Goal: Register for event/course

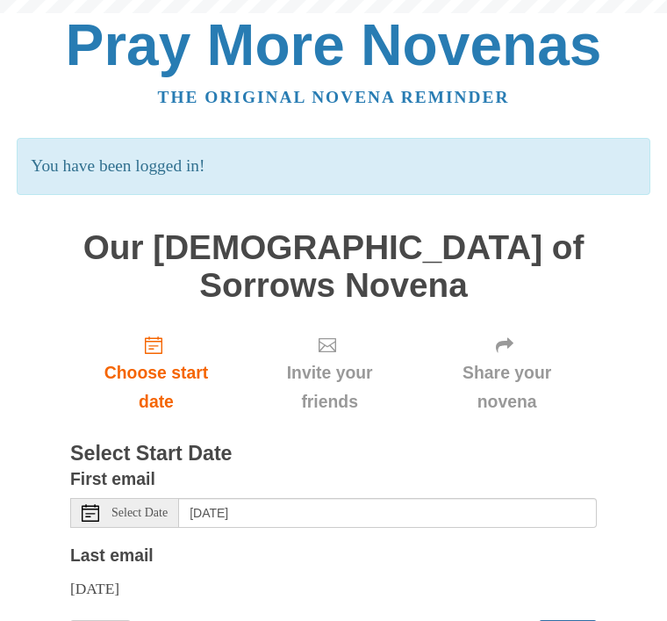
scroll to position [85, 0]
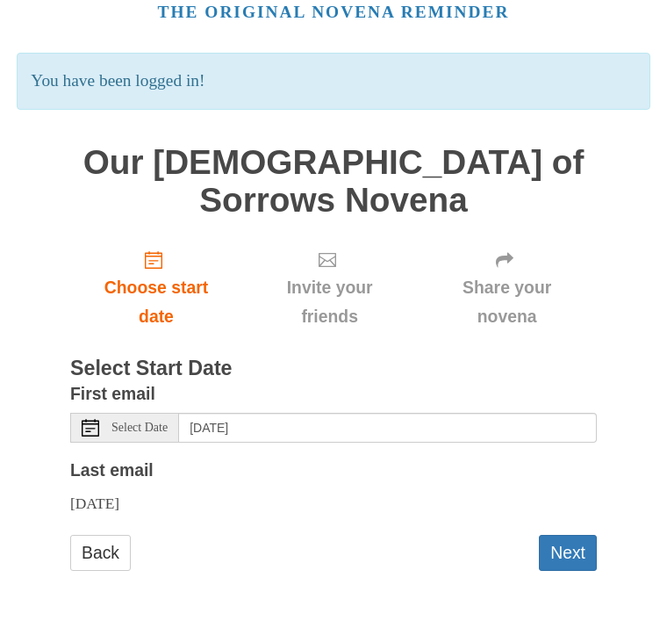
click at [576, 548] on button "Next" at bounding box center [568, 553] width 58 height 36
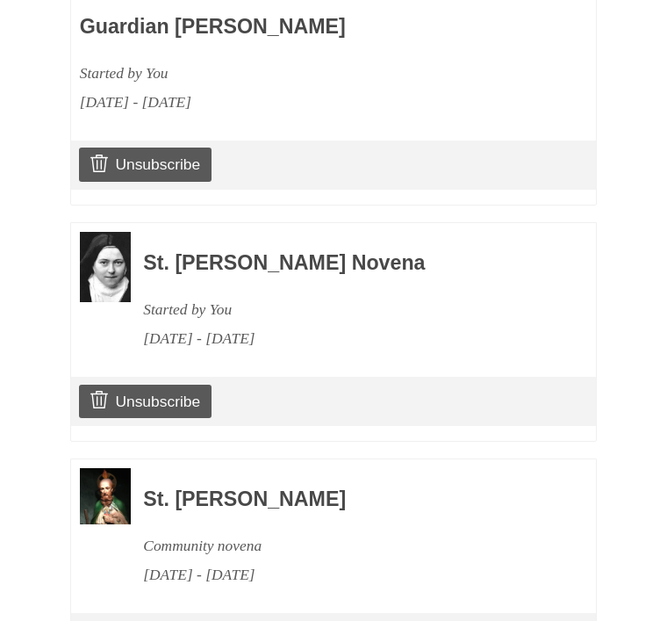
scroll to position [1175, 0]
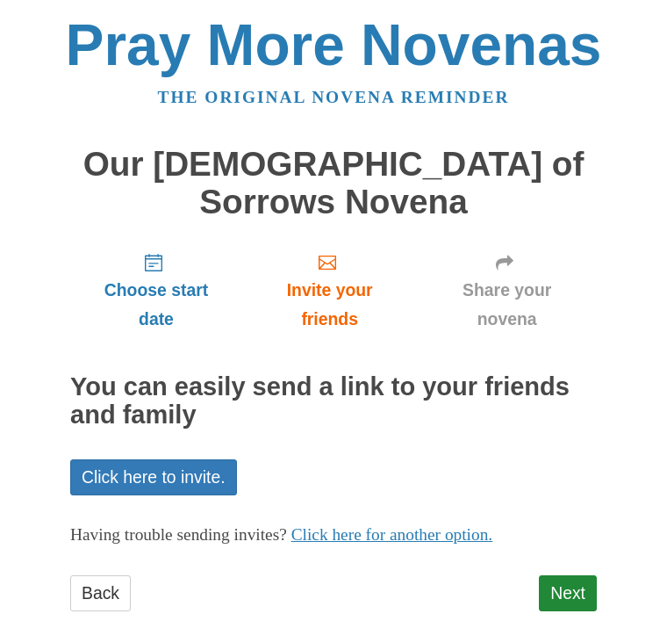
click at [576, 575] on link "Next" at bounding box center [568, 593] width 58 height 36
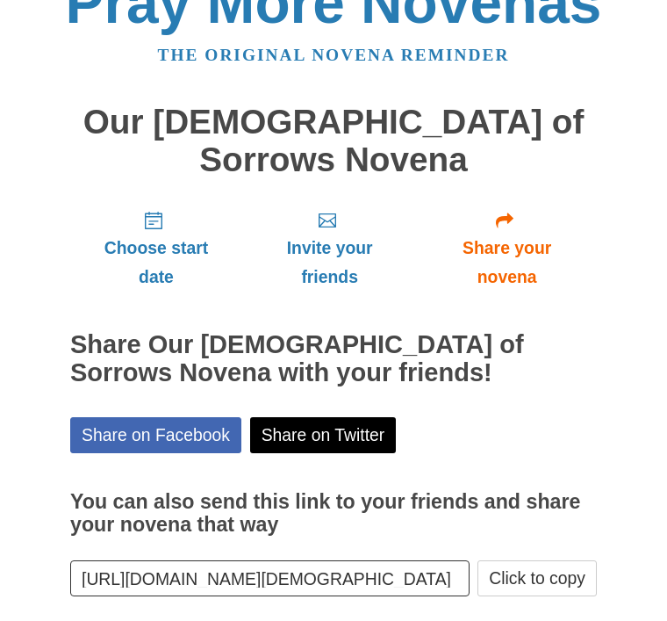
scroll to position [21, 0]
